Goal: Information Seeking & Learning: Learn about a topic

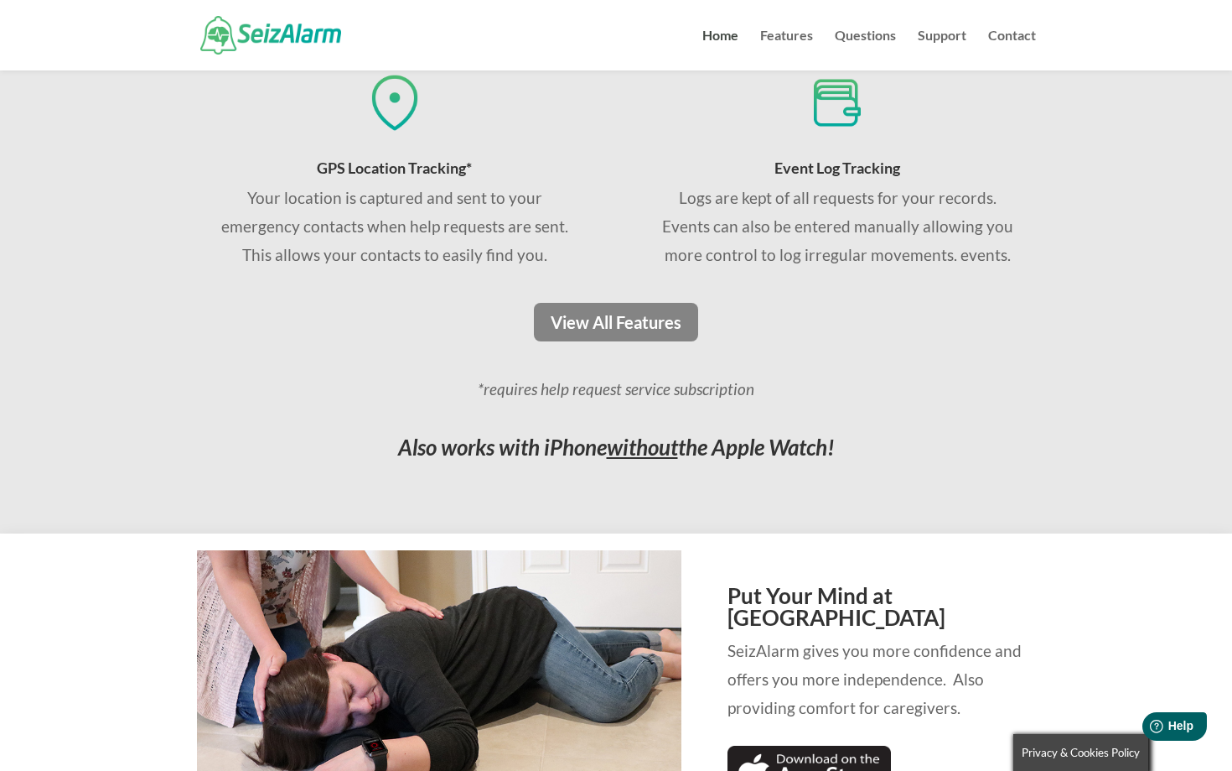
scroll to position [1305, 0]
click at [626, 319] on link "View All Features" at bounding box center [616, 323] width 176 height 39
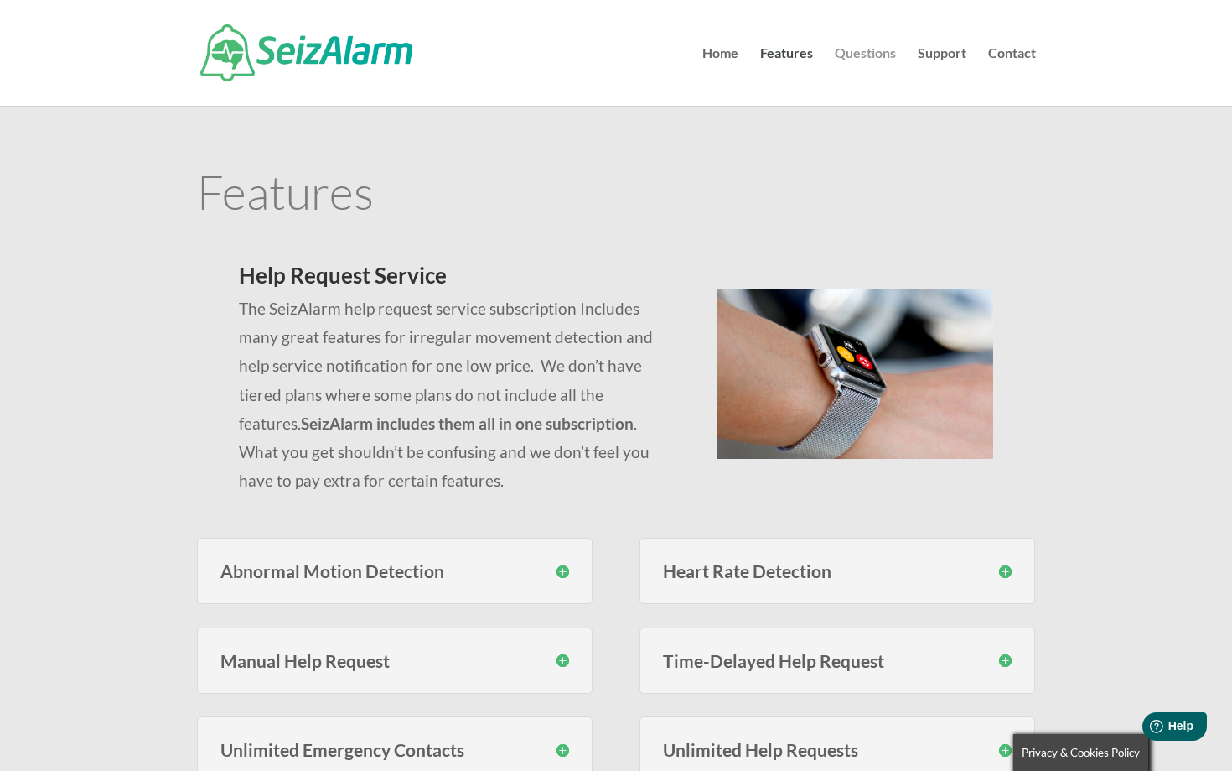
click at [863, 62] on link "Questions" at bounding box center [865, 76] width 61 height 59
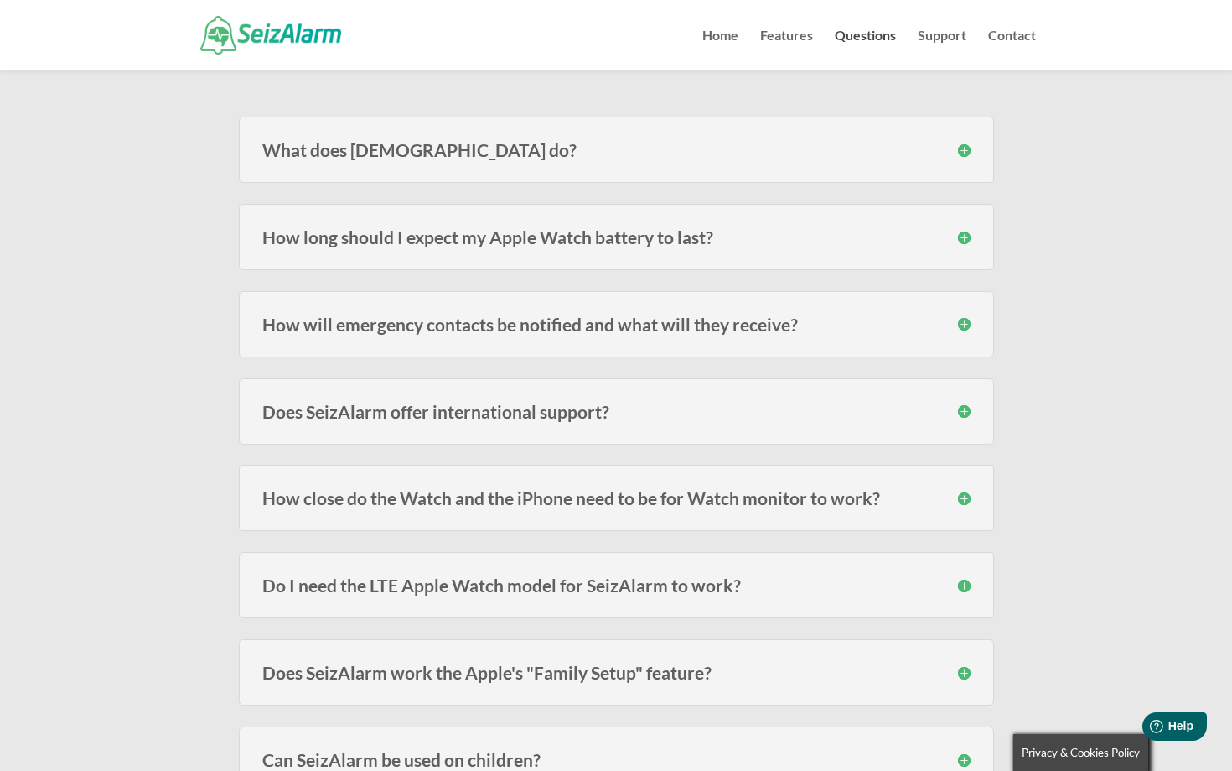
scroll to position [216, 0]
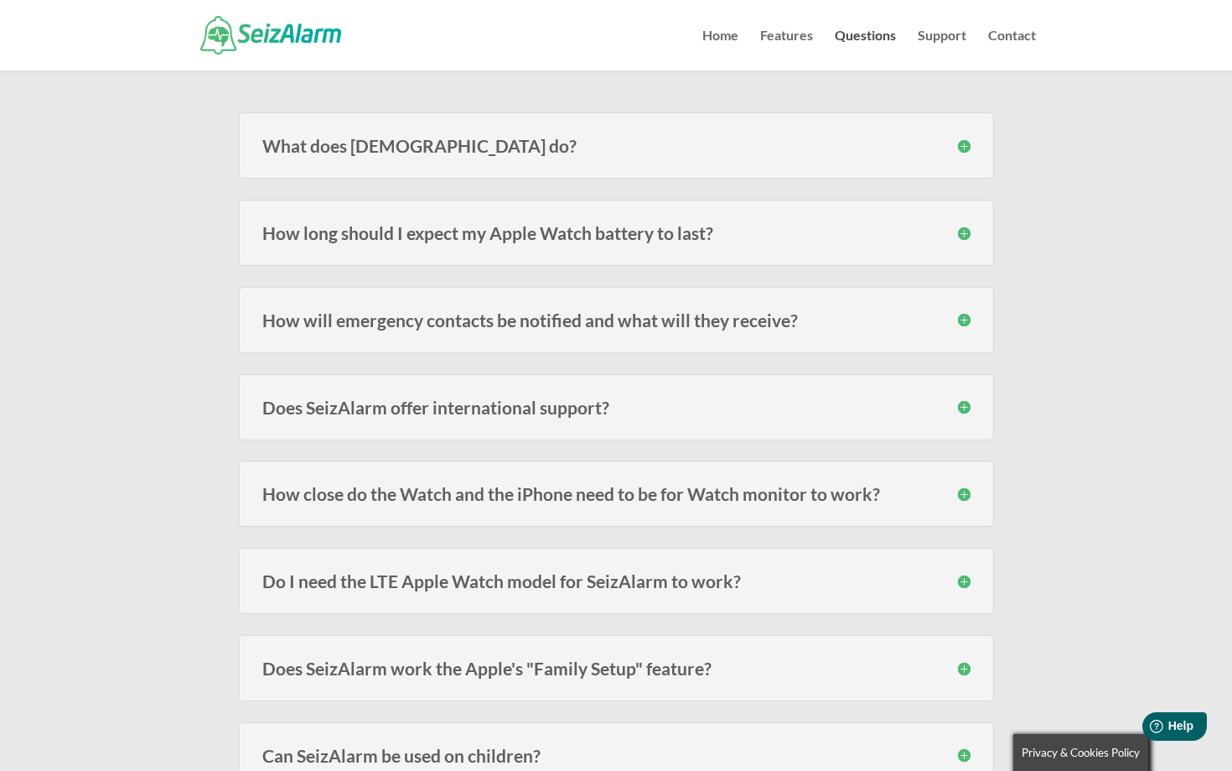
click at [756, 316] on h3 "How will emergency contacts be notified and what will they receive?" at bounding box center [616, 320] width 708 height 18
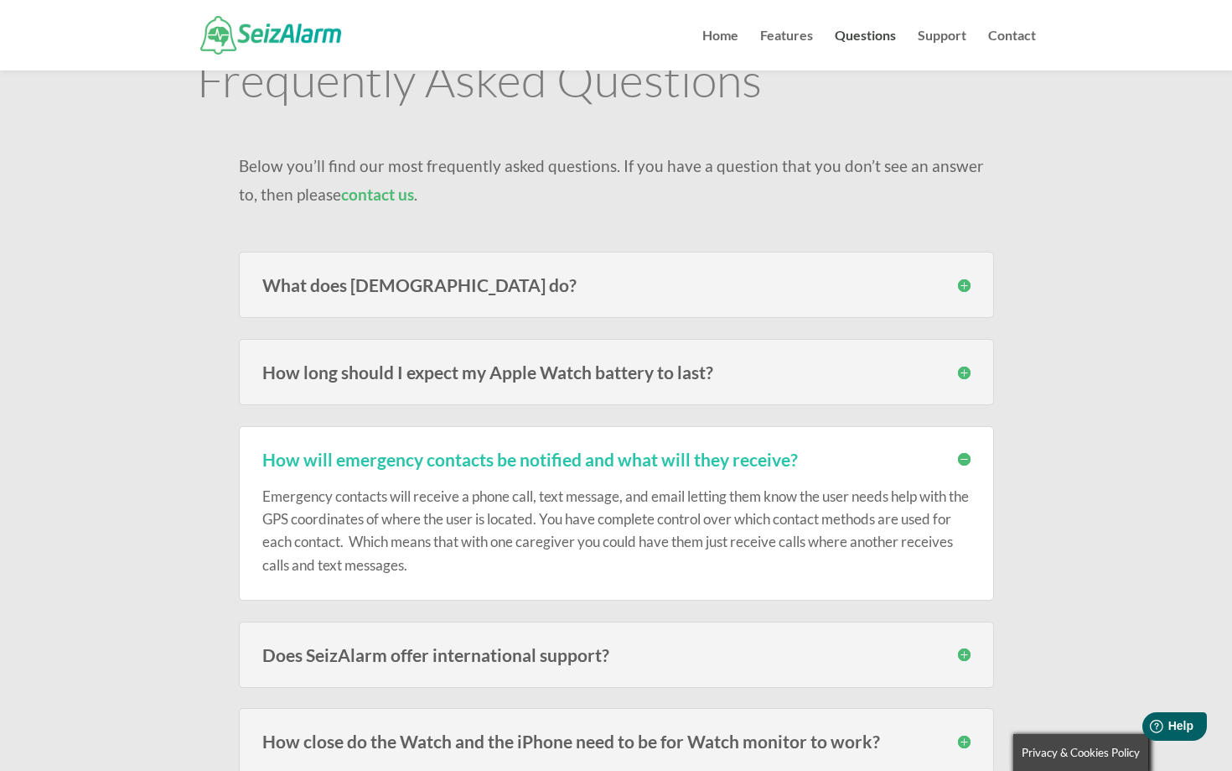
scroll to position [63, 0]
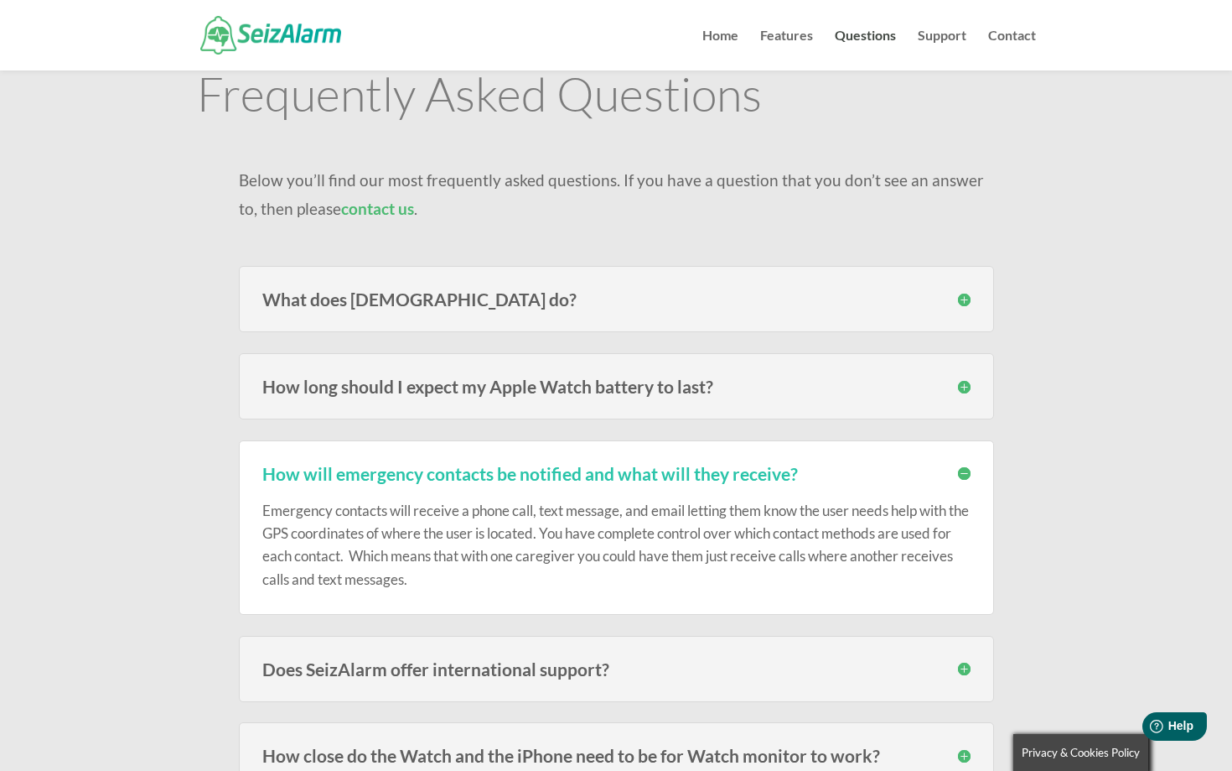
click at [703, 303] on h3 "What does [DEMOGRAPHIC_DATA] do?" at bounding box center [616, 299] width 708 height 18
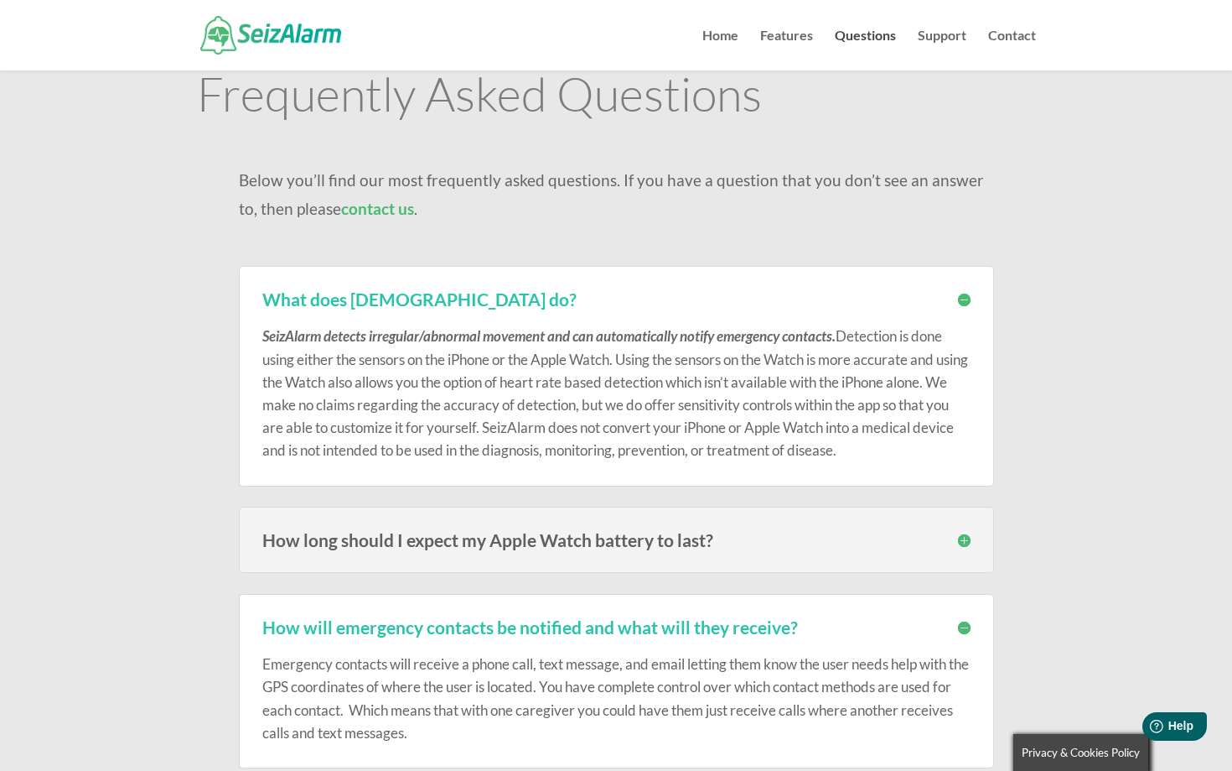
click at [703, 303] on h3 "What does [DEMOGRAPHIC_DATA] do?" at bounding box center [616, 299] width 708 height 18
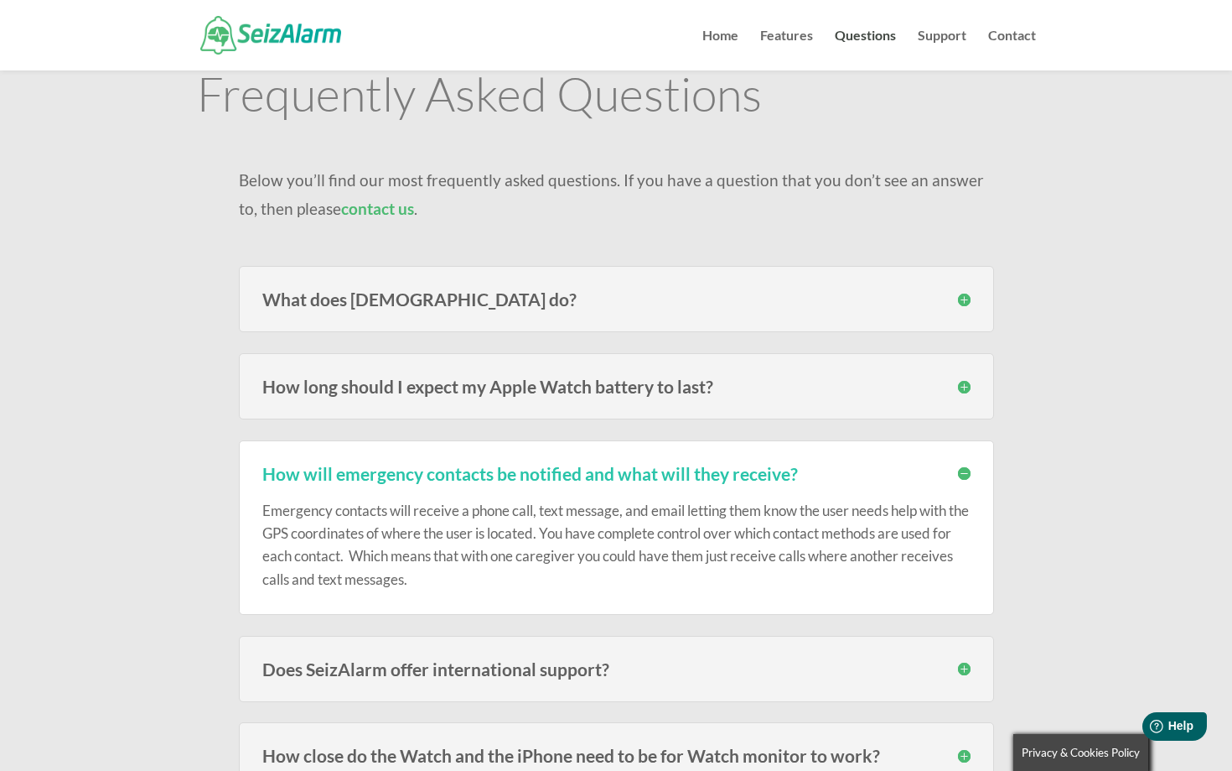
click at [703, 303] on h3 "What does [DEMOGRAPHIC_DATA] do?" at bounding box center [616, 299] width 708 height 18
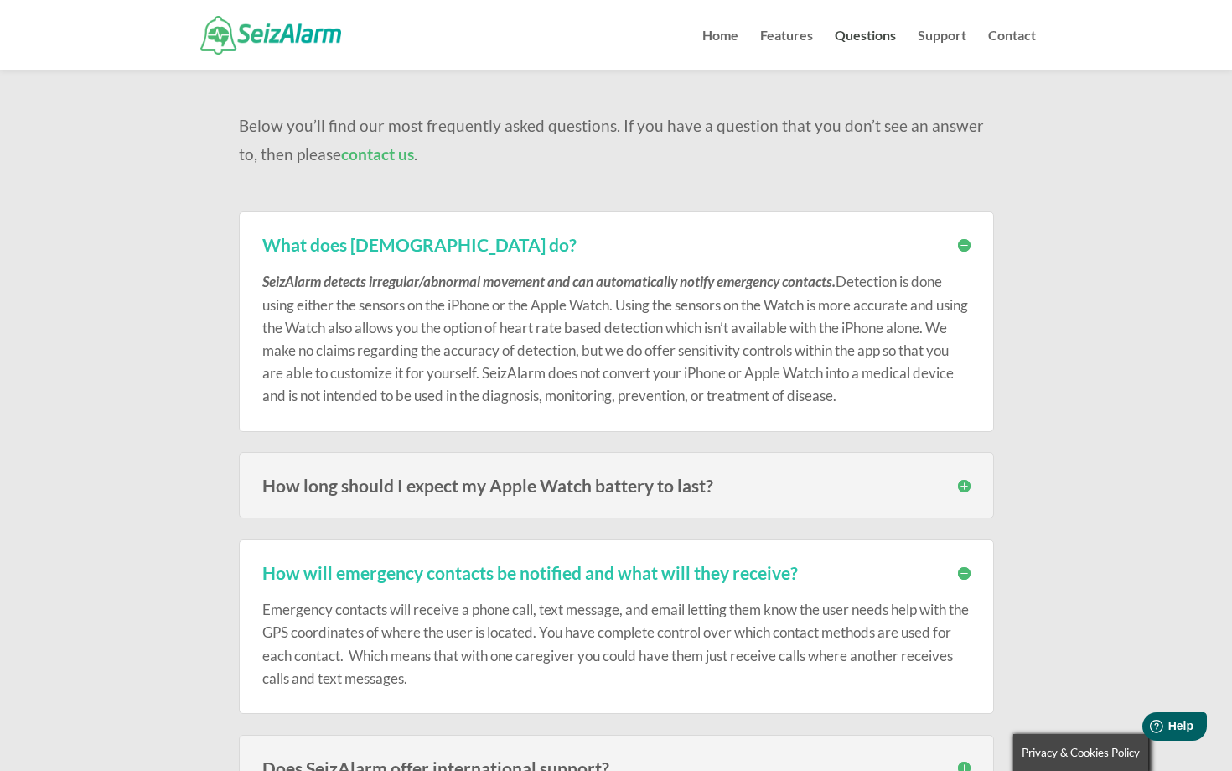
scroll to position [172, 0]
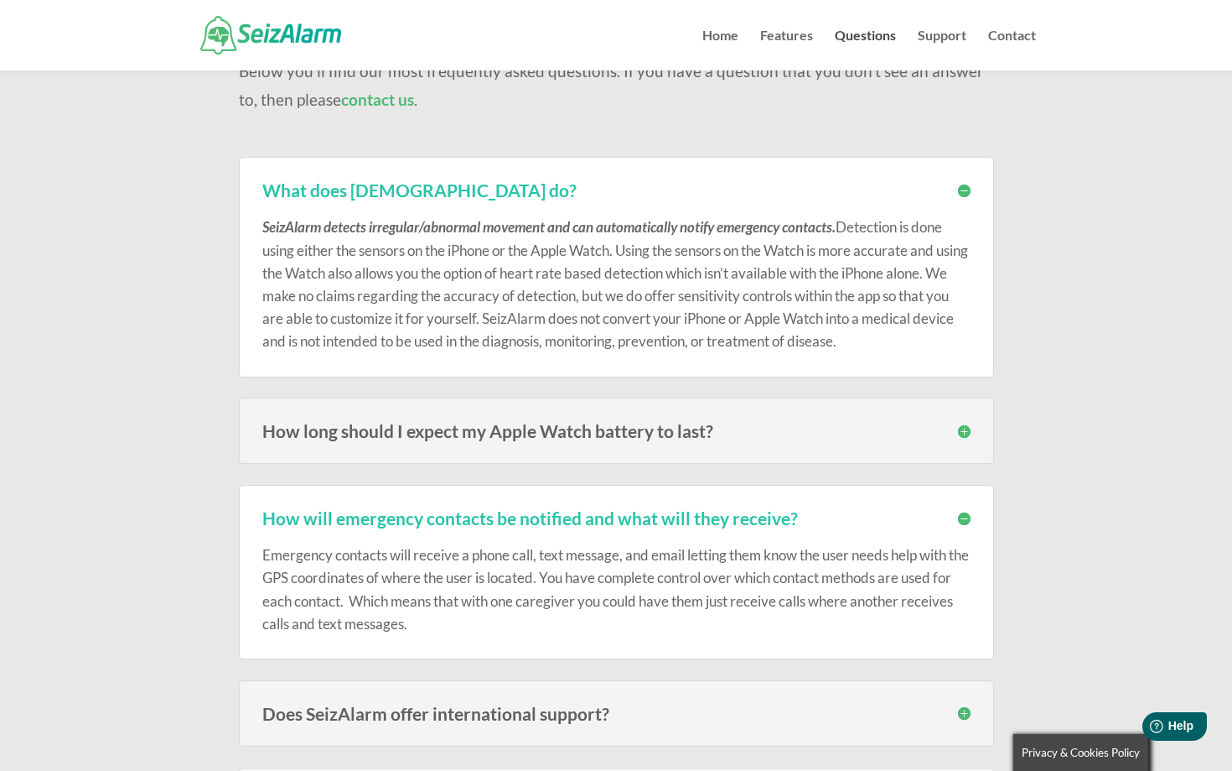
click at [624, 426] on h3 "How long should I expect my Apple Watch battery to last?" at bounding box center [616, 431] width 708 height 18
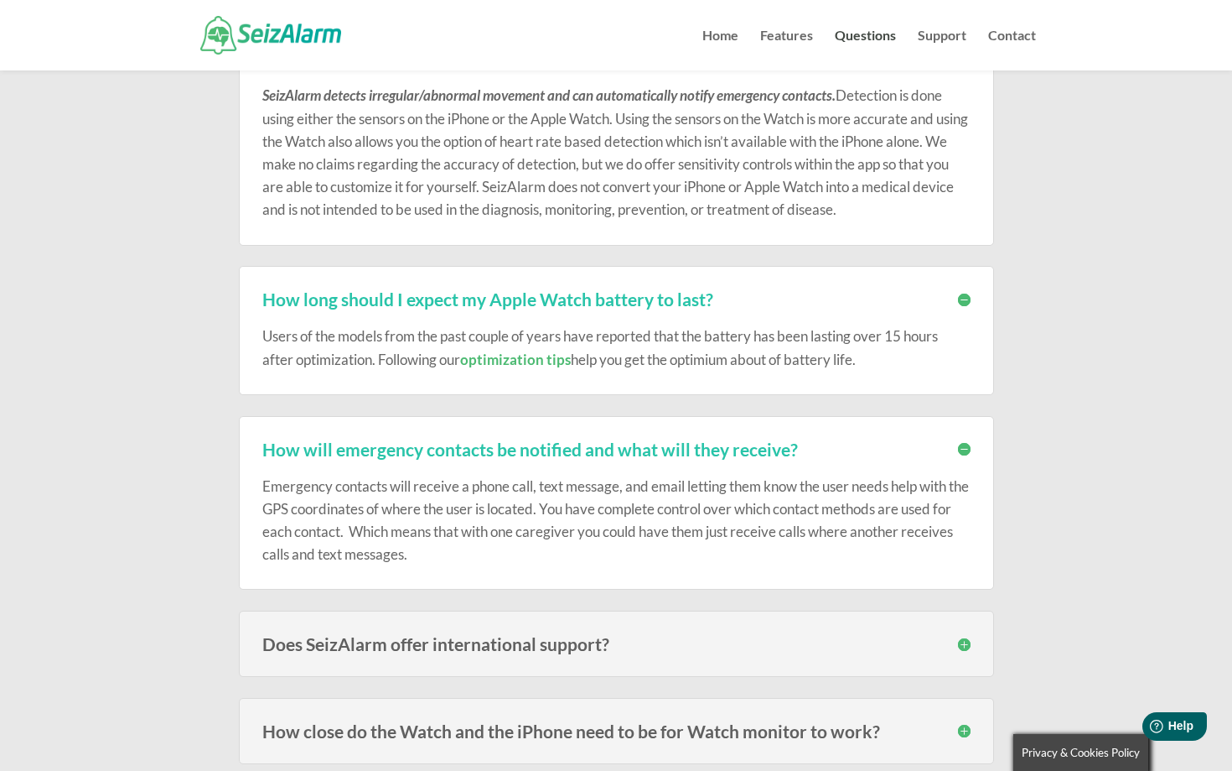
scroll to position [304, 0]
click at [533, 352] on link "optimization tips" at bounding box center [515, 359] width 111 height 18
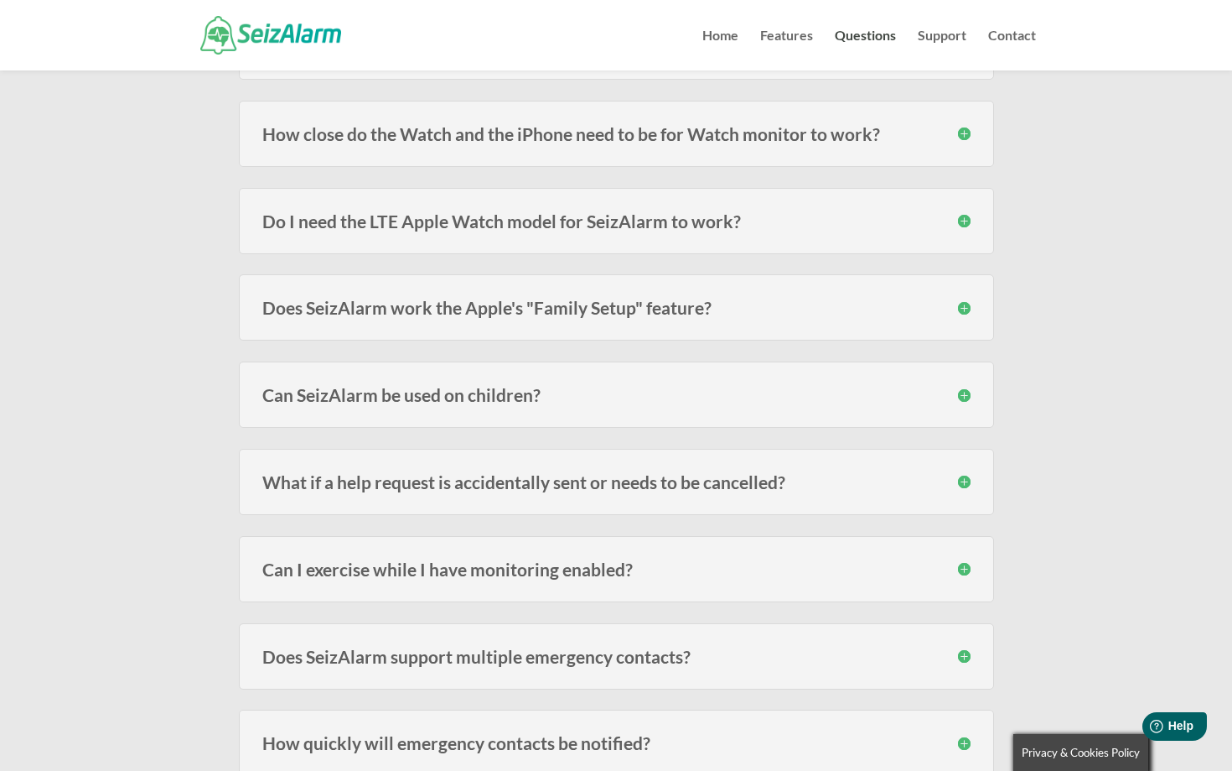
scroll to position [907, 0]
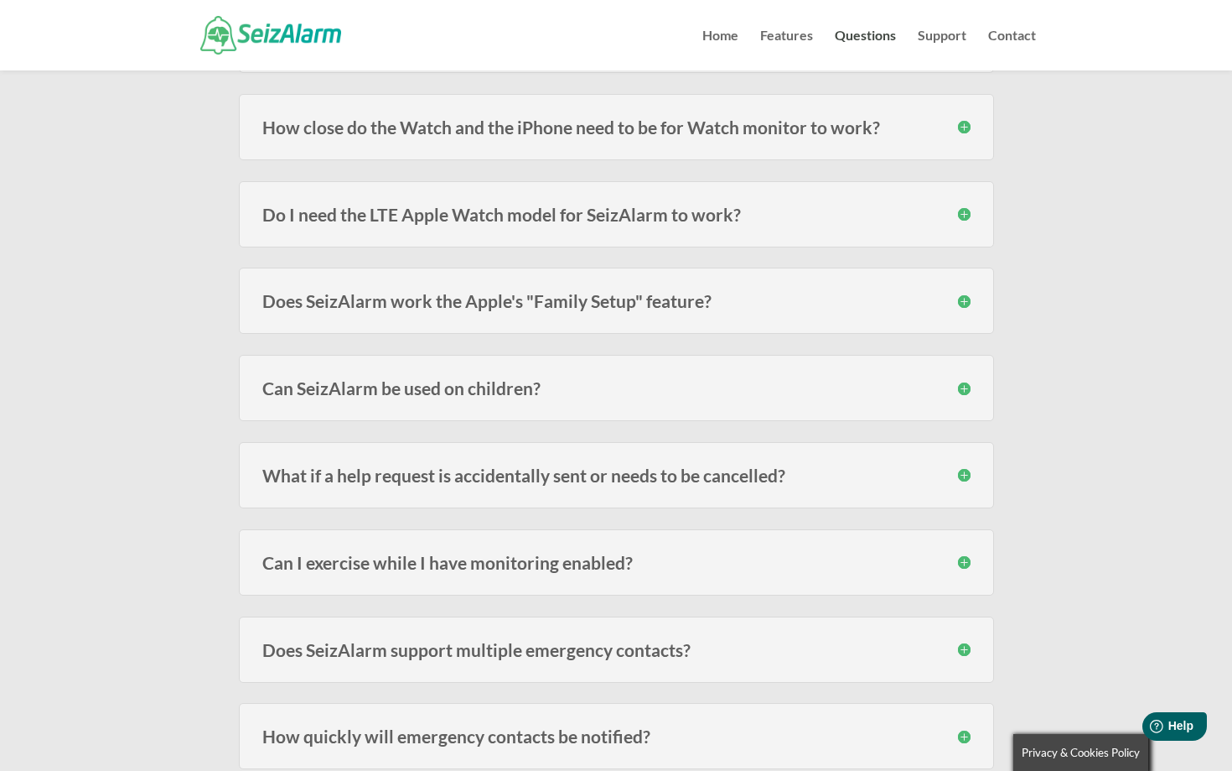
click at [529, 295] on h3 "Does SeizAlarm work the Apple's "Family Setup" feature?" at bounding box center [616, 301] width 708 height 18
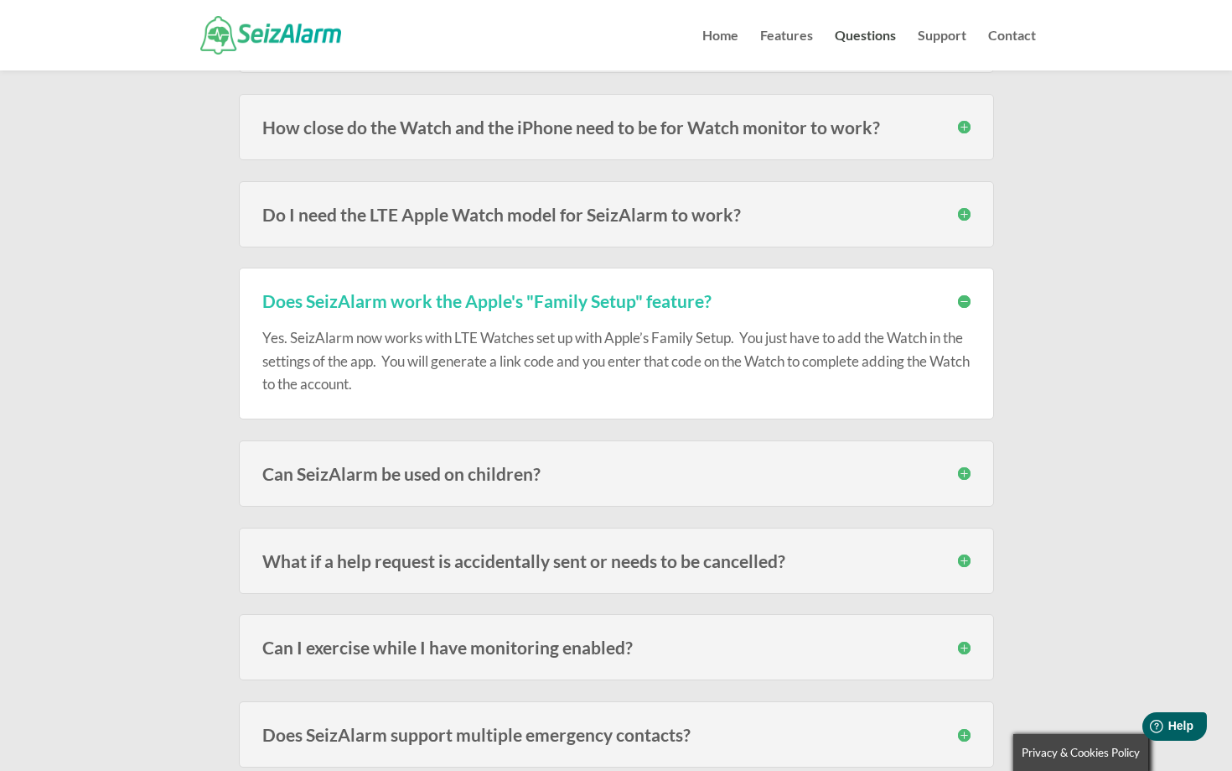
click at [529, 295] on h3 "Does SeizAlarm work the Apple's "Family Setup" feature?" at bounding box center [616, 301] width 708 height 18
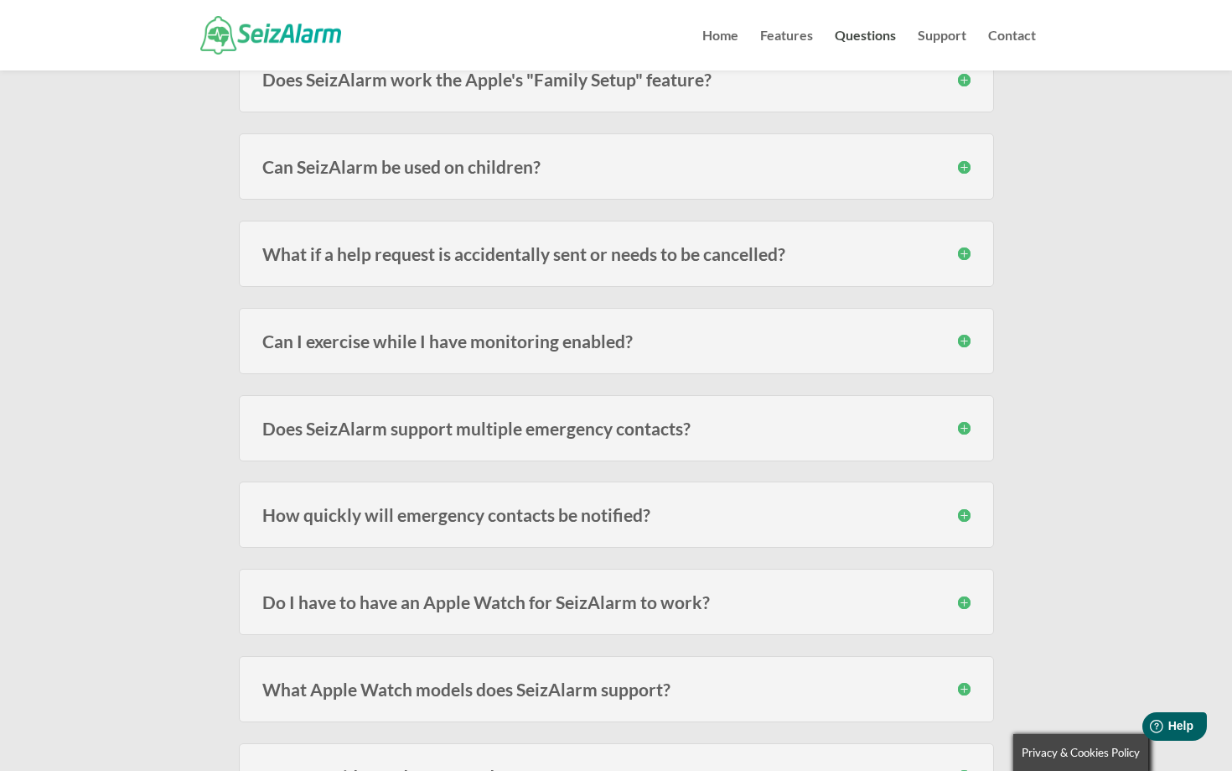
scroll to position [1136, 0]
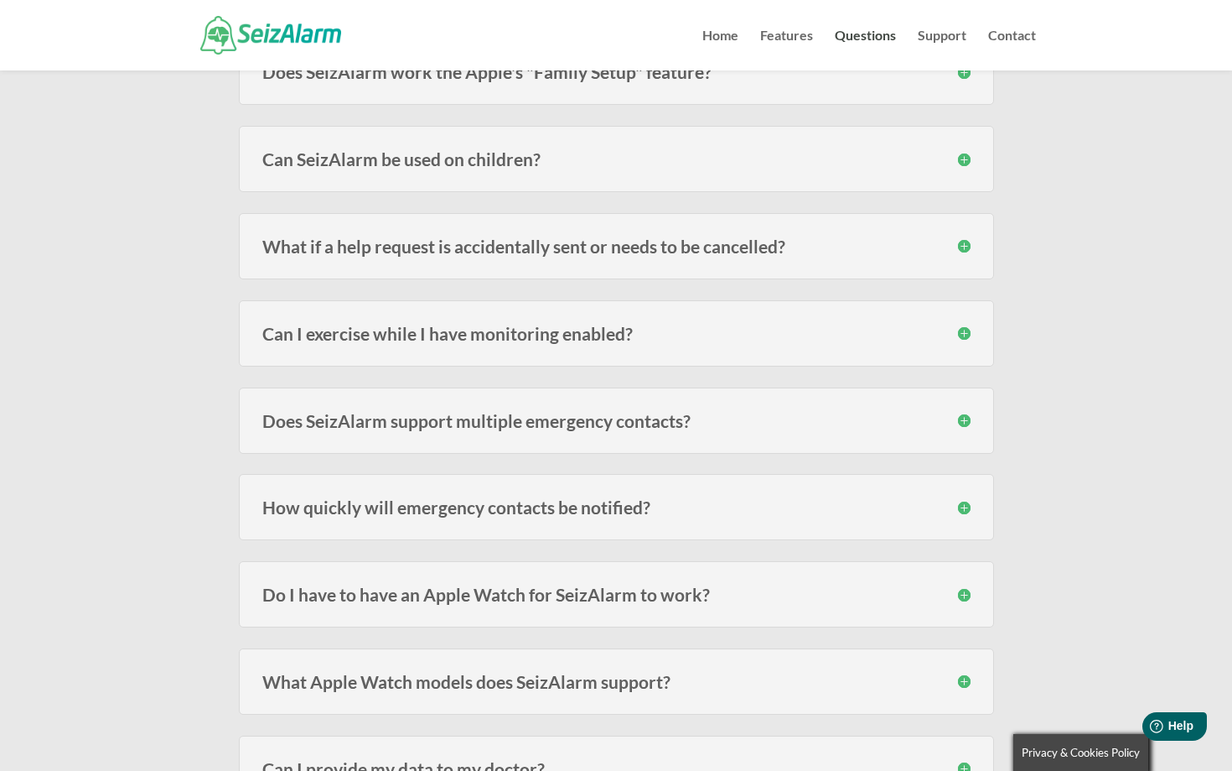
click at [539, 247] on h3 "What if a help request is accidentally sent or needs to be cancelled?" at bounding box center [616, 246] width 708 height 18
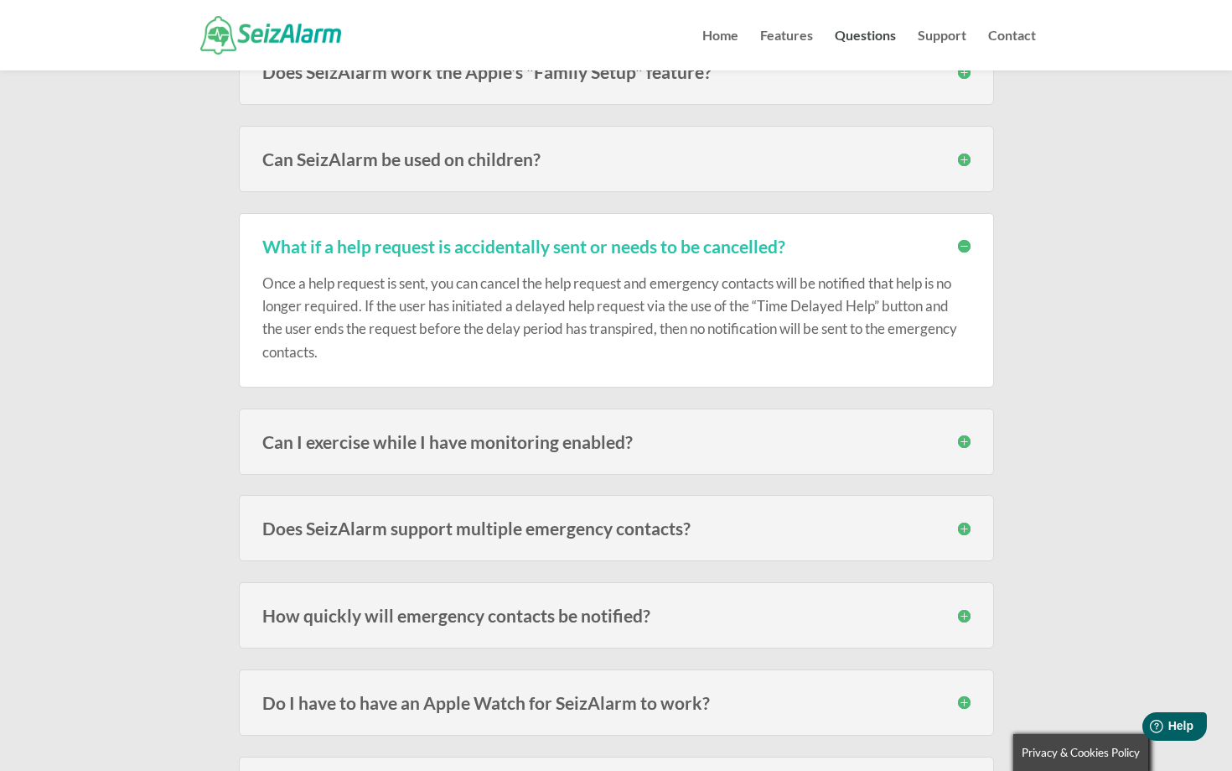
click at [547, 244] on h3 "What if a help request is accidentally sent or needs to be cancelled?" at bounding box center [616, 246] width 708 height 18
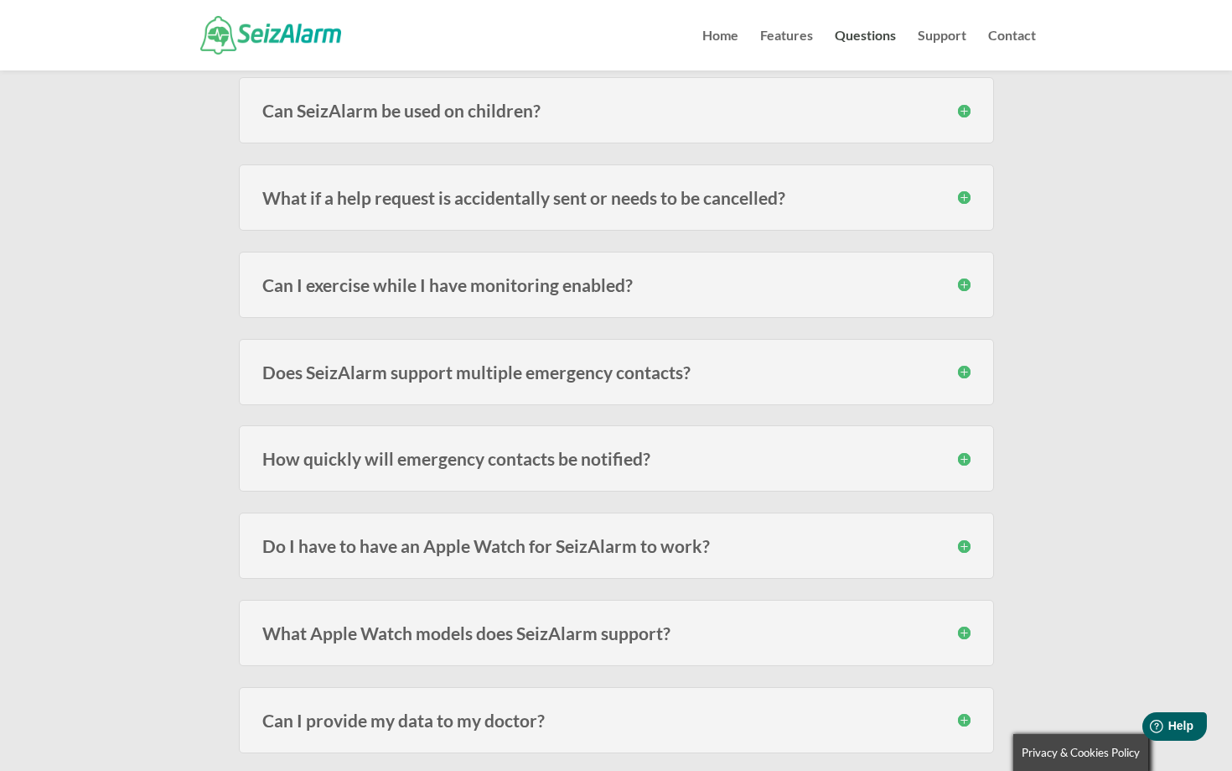
scroll to position [1189, 0]
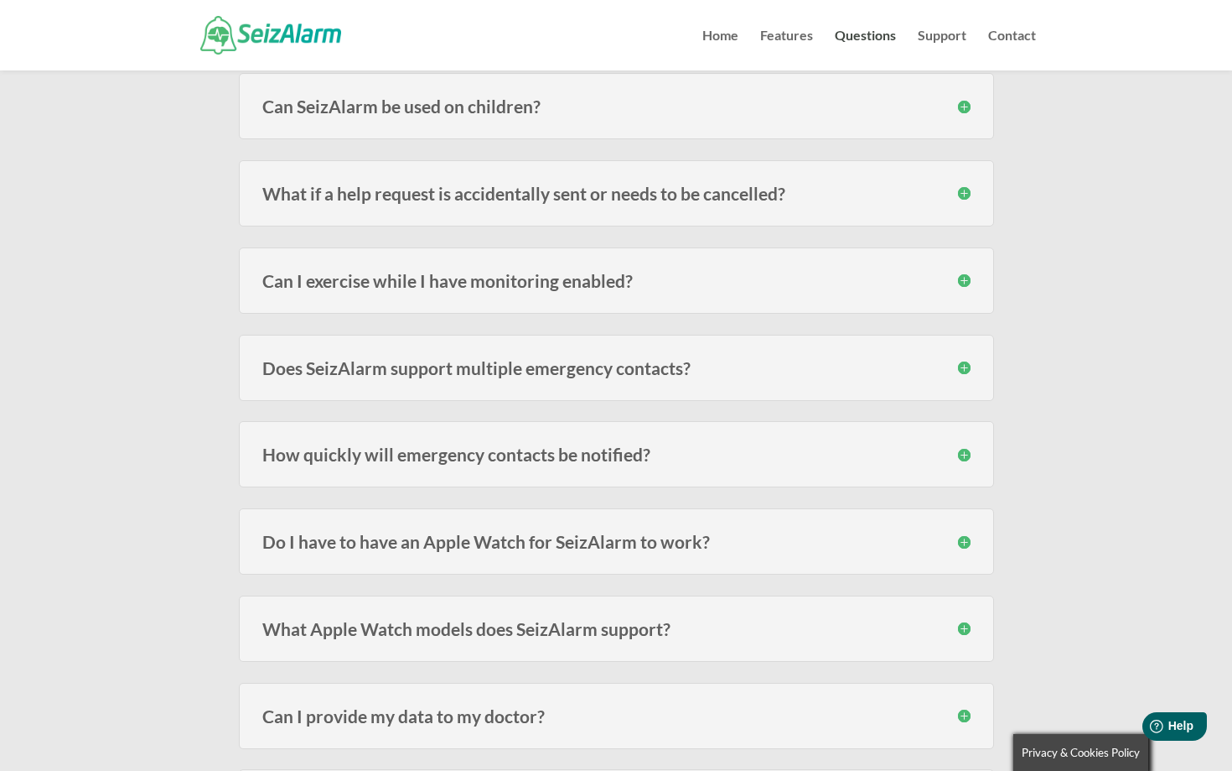
click at [548, 272] on h3 "Can I exercise while I have monitoring enabled?" at bounding box center [616, 281] width 708 height 18
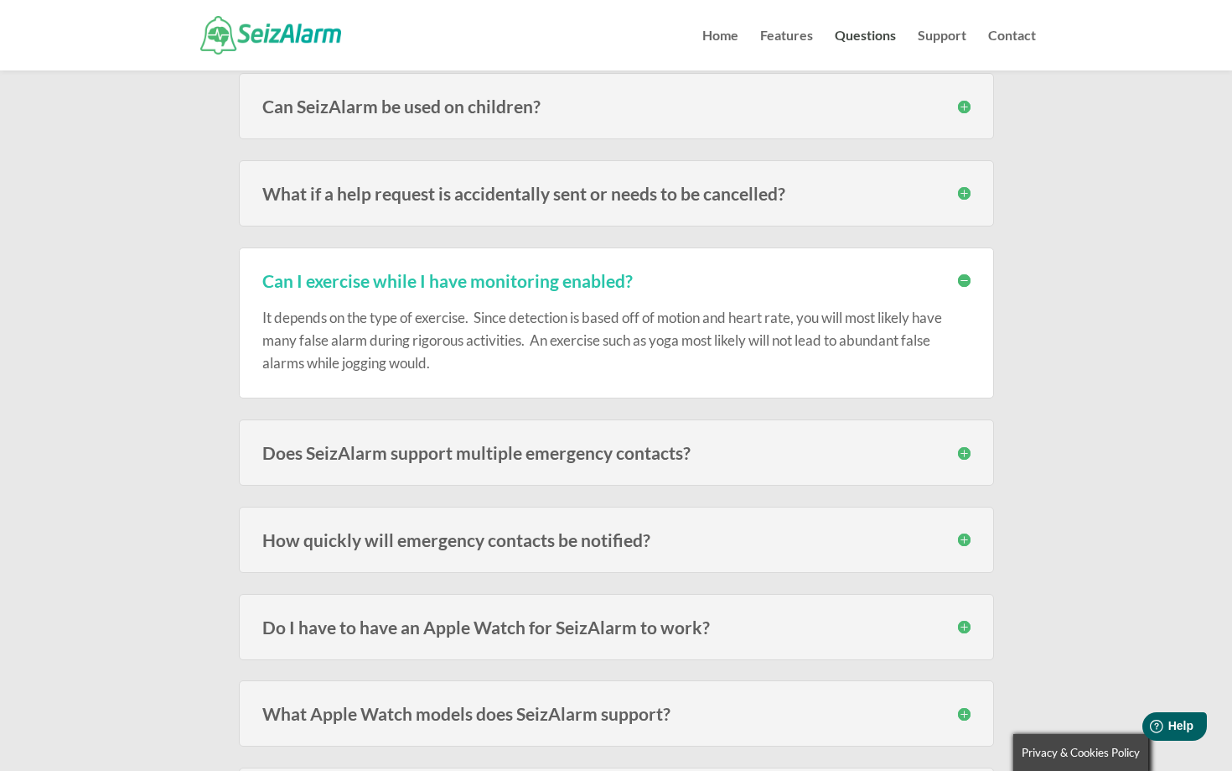
click at [548, 272] on h3 "Can I exercise while I have monitoring enabled?" at bounding box center [616, 281] width 708 height 18
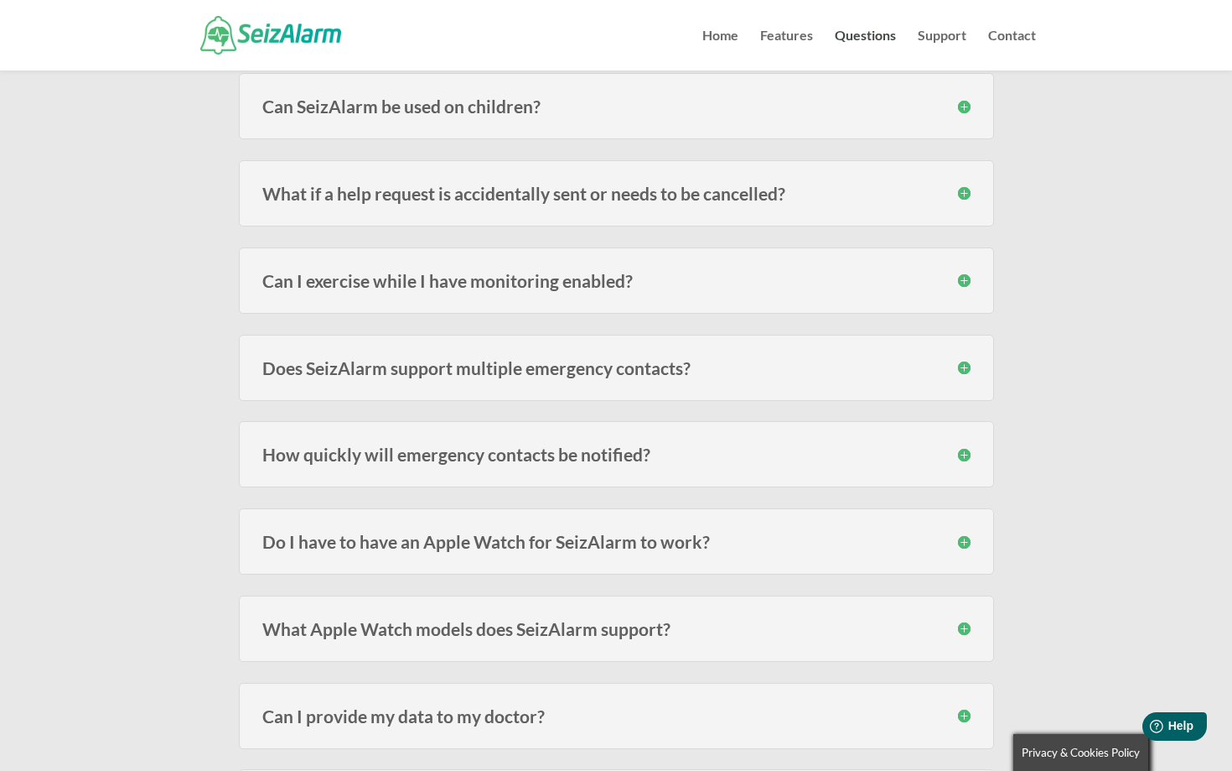
click at [464, 287] on h3 "Can I exercise while I have monitoring enabled?" at bounding box center [616, 281] width 708 height 18
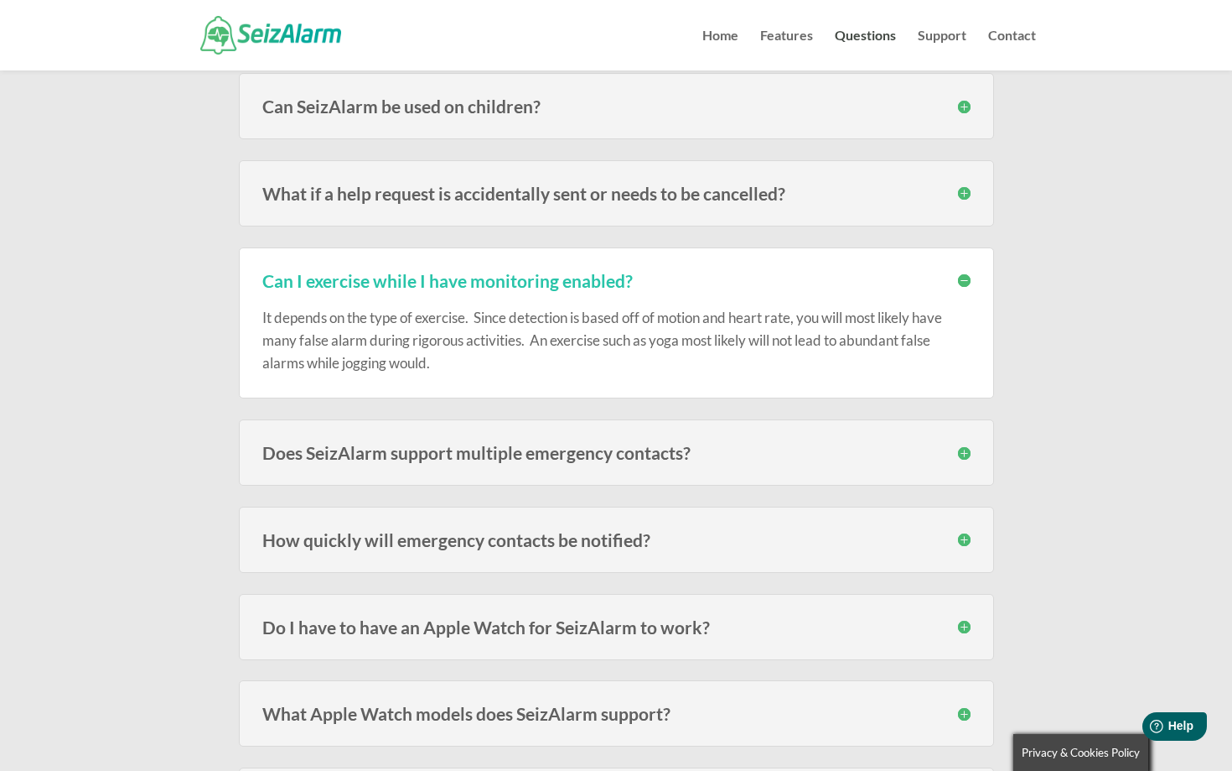
click at [543, 280] on h3 "Can I exercise while I have monitoring enabled?" at bounding box center [616, 281] width 708 height 18
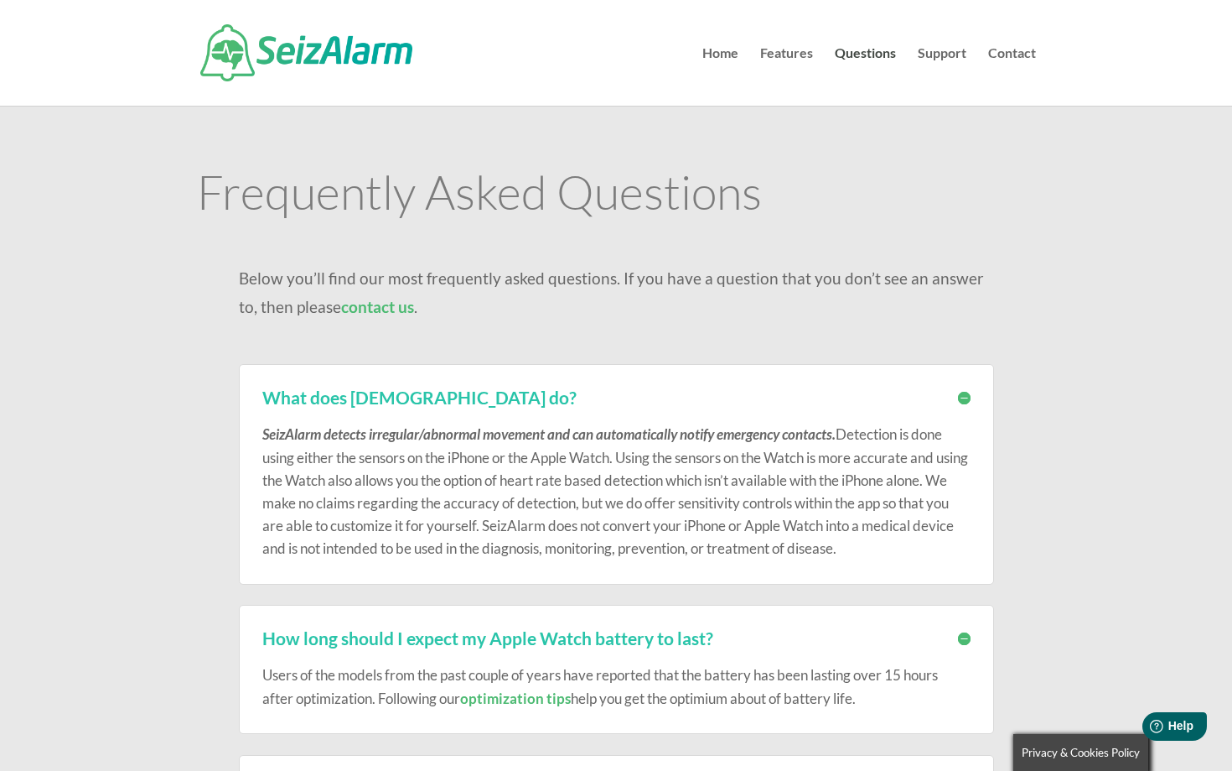
scroll to position [0, 0]
click at [942, 52] on link "Support" at bounding box center [942, 76] width 49 height 59
